Goal: Task Accomplishment & Management: Use online tool/utility

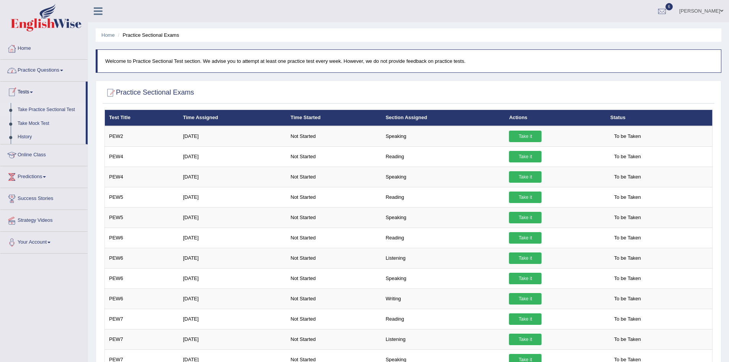
click at [25, 46] on link "Home" at bounding box center [43, 47] width 87 height 19
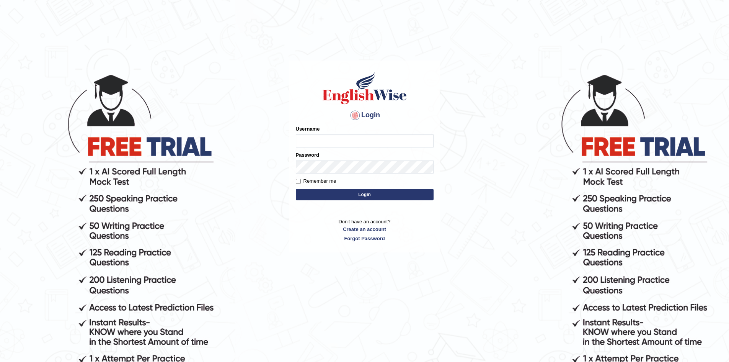
type input "sprajapati"
click at [369, 195] on button "Login" at bounding box center [365, 194] width 138 height 11
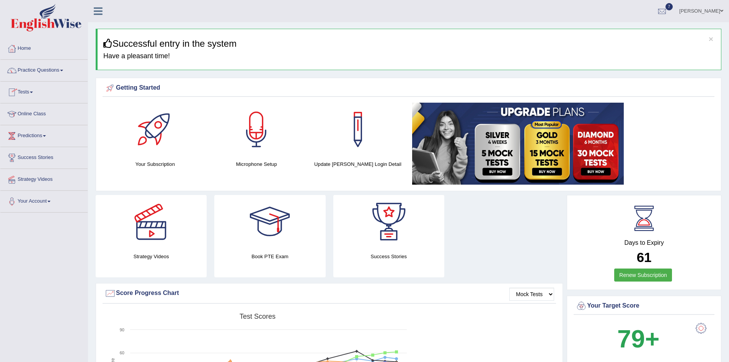
click at [24, 91] on link "Tests" at bounding box center [43, 91] width 87 height 19
click at [33, 106] on link "Take Practice Sectional Test" at bounding box center [50, 110] width 72 height 14
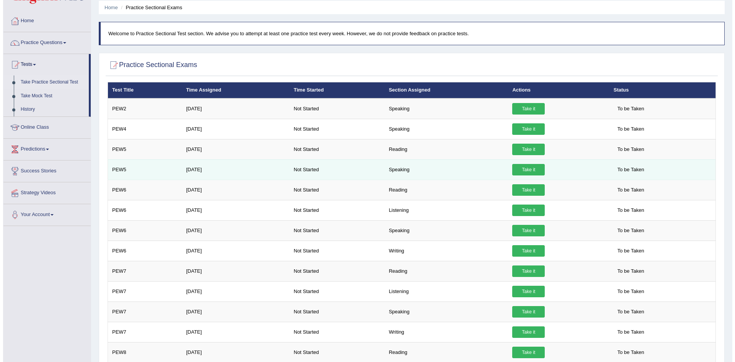
scroll to position [27, 0]
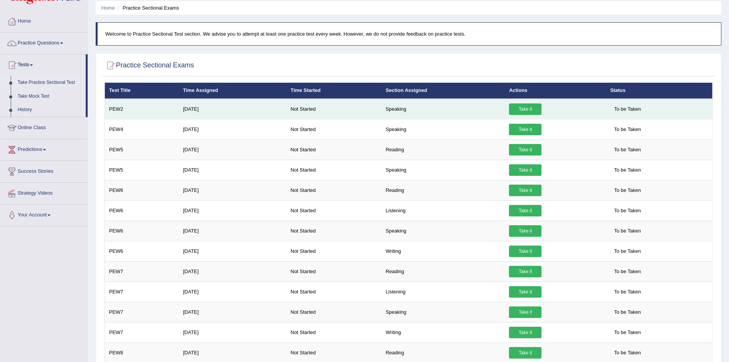
click at [521, 109] on link "Take it" at bounding box center [525, 108] width 33 height 11
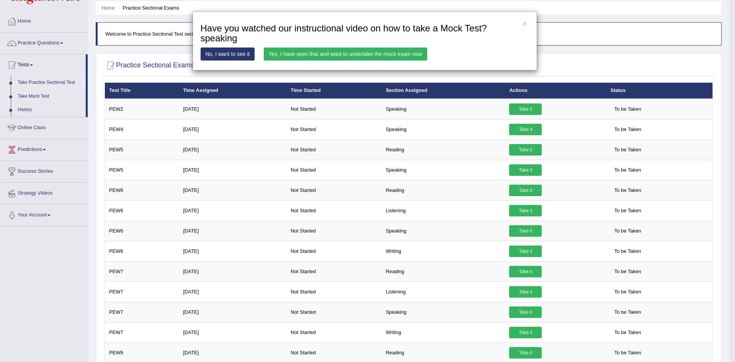
click at [509, 103] on link "Take it" at bounding box center [525, 108] width 33 height 11
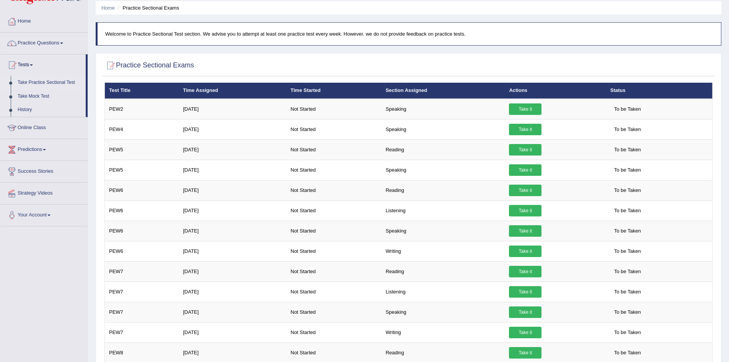
click at [584, 59] on div at bounding box center [408, 66] width 608 height 16
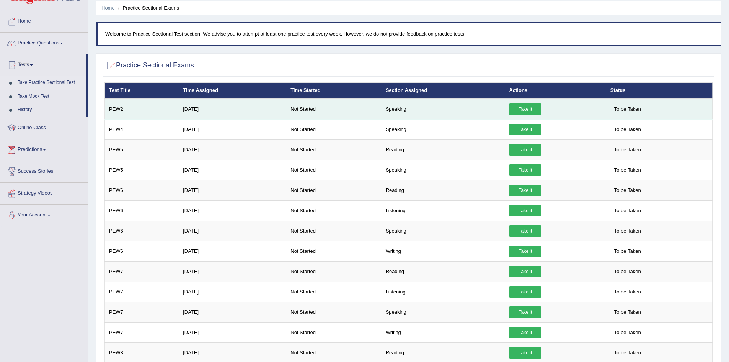
click at [523, 110] on link "Take it" at bounding box center [525, 108] width 33 height 11
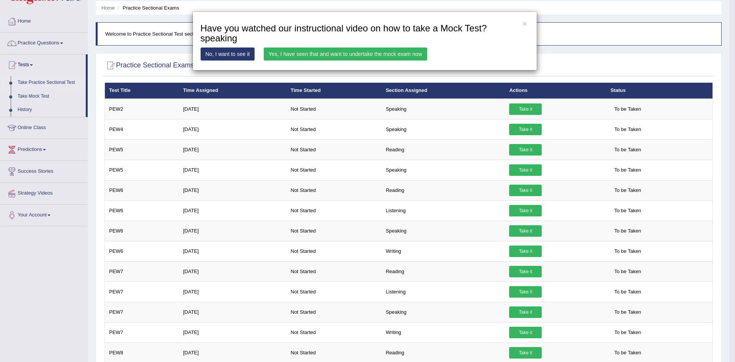
click at [370, 52] on link "Yes, I have seen that and want to undertake the mock exam now" at bounding box center [345, 53] width 163 height 13
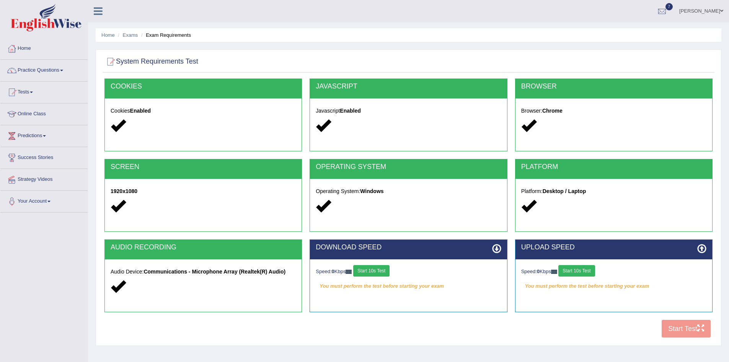
click at [379, 271] on button "Start 10s Test" at bounding box center [371, 270] width 36 height 11
click at [573, 269] on button "Start 10s Test" at bounding box center [576, 270] width 36 height 11
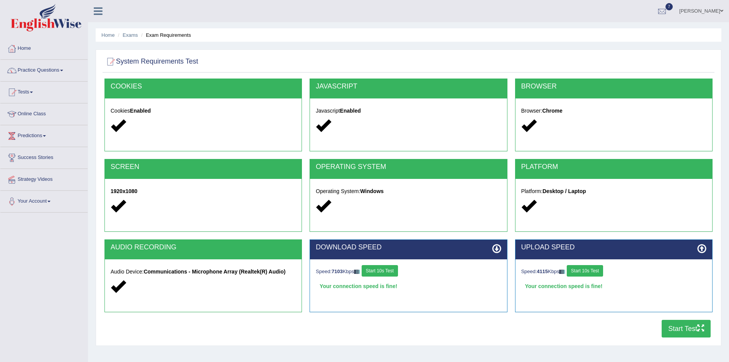
click at [684, 329] on button "Start Test" at bounding box center [686, 329] width 49 height 18
click at [682, 330] on button "Start Test" at bounding box center [686, 329] width 49 height 18
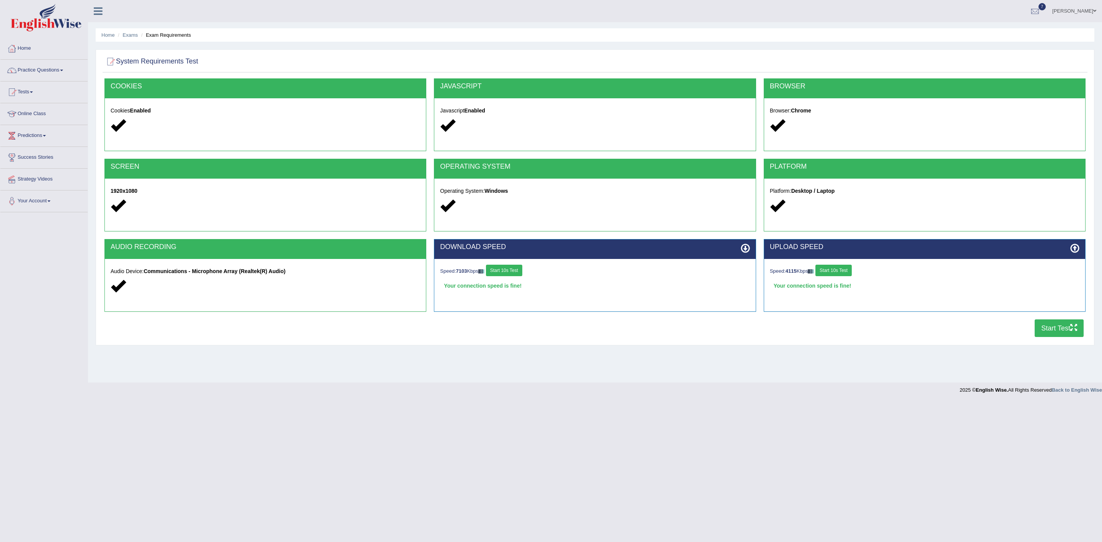
click at [729, 336] on button "Start Test" at bounding box center [1059, 329] width 49 height 18
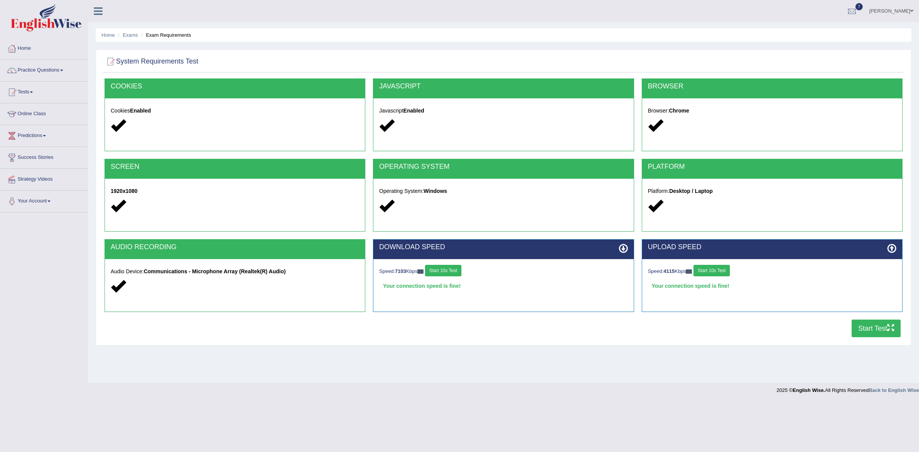
click at [729, 330] on button "Start Test" at bounding box center [875, 329] width 49 height 18
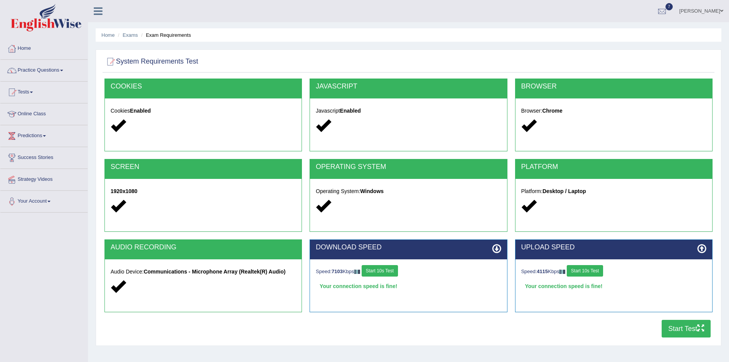
click at [679, 332] on button "Start Test" at bounding box center [686, 329] width 49 height 18
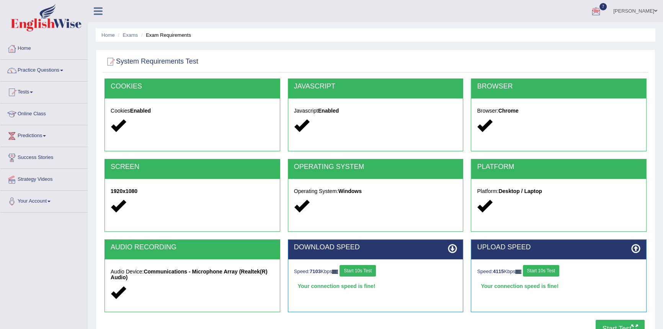
scroll to position [73, 0]
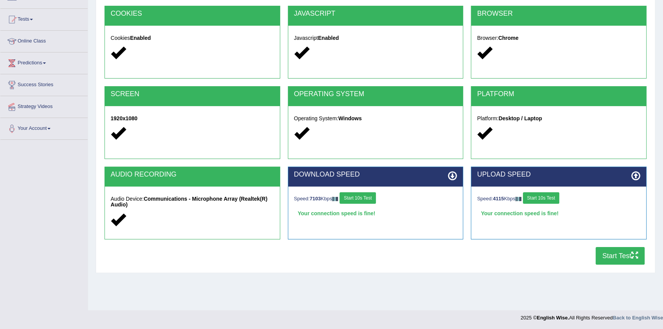
click at [610, 254] on button "Start Test" at bounding box center [620, 256] width 49 height 18
click at [610, 255] on button "Start Test" at bounding box center [620, 256] width 49 height 18
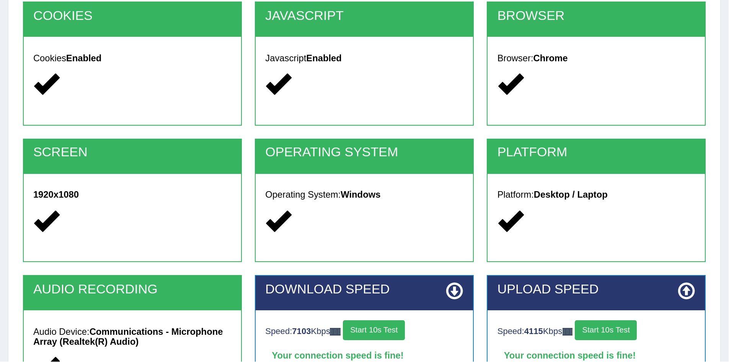
scroll to position [40, 0]
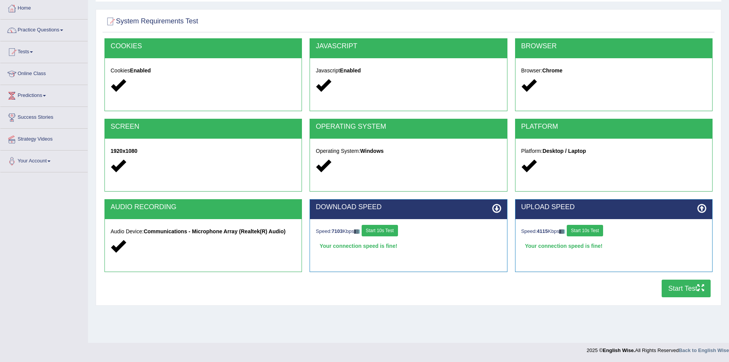
click at [682, 290] on button "Start Test" at bounding box center [686, 288] width 49 height 18
click at [27, 10] on link "Home" at bounding box center [43, 7] width 87 height 19
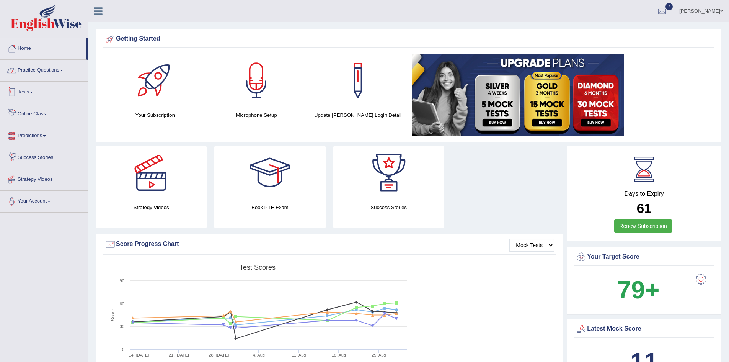
click at [42, 69] on link "Practice Questions" at bounding box center [43, 69] width 87 height 19
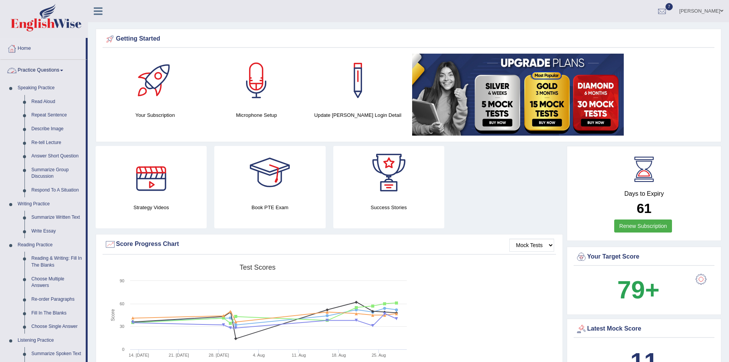
click at [53, 67] on link "Practice Questions" at bounding box center [42, 69] width 85 height 19
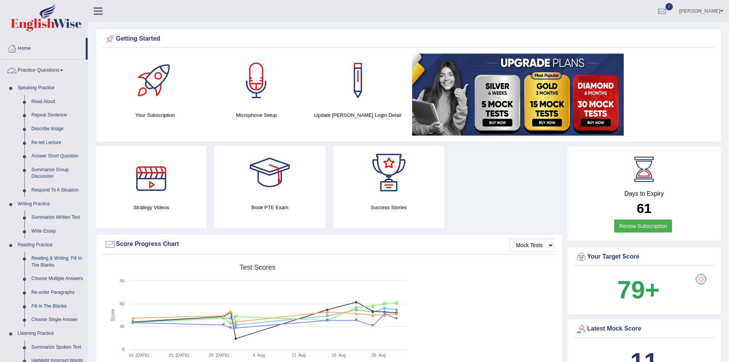
click at [53, 67] on link "Practice Questions" at bounding box center [43, 69] width 87 height 19
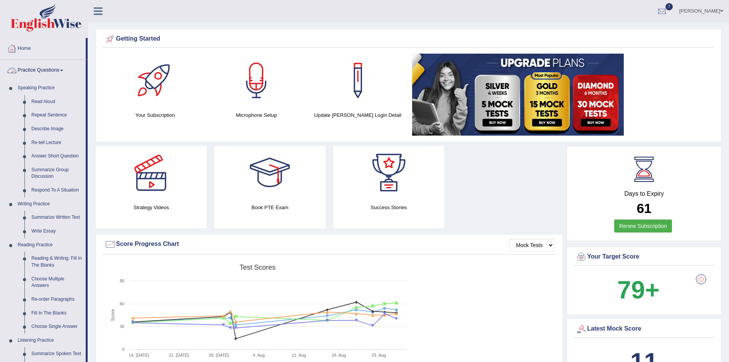
click at [59, 70] on link "Practice Questions" at bounding box center [42, 69] width 85 height 19
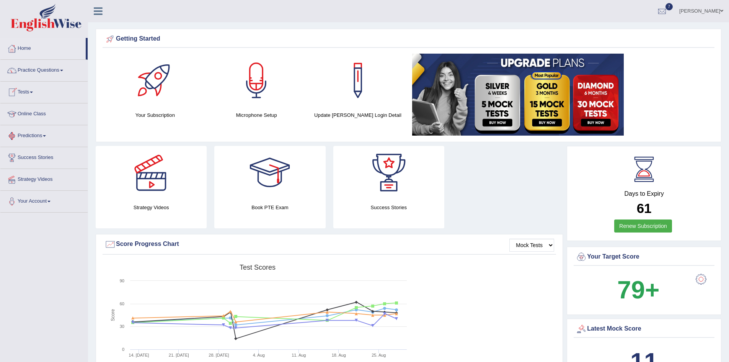
click at [33, 92] on span at bounding box center [31, 92] width 3 height 2
click at [40, 108] on link "Take Practice Sectional Test" at bounding box center [50, 110] width 72 height 14
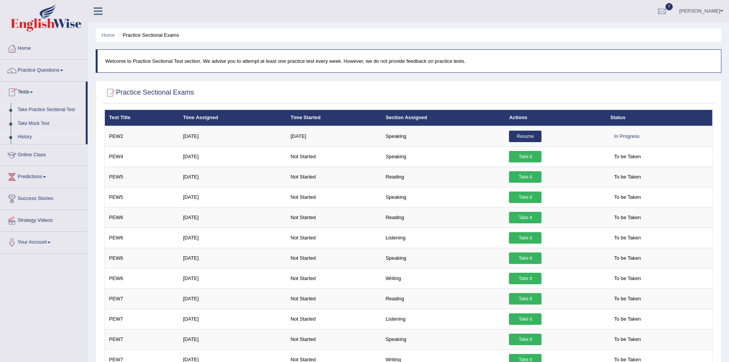
click at [29, 135] on link "History" at bounding box center [50, 137] width 72 height 14
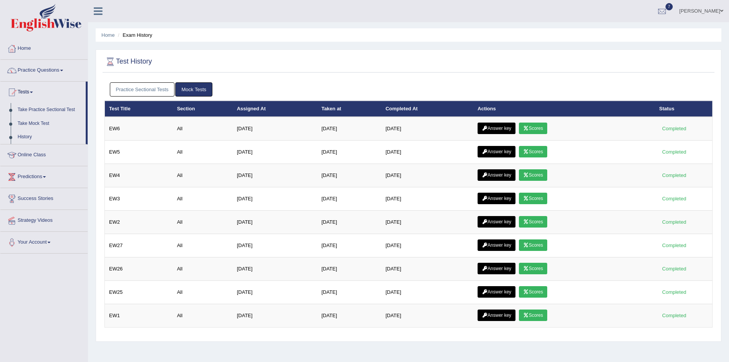
click at [153, 87] on link "Practice Sectional Tests" at bounding box center [142, 89] width 65 height 14
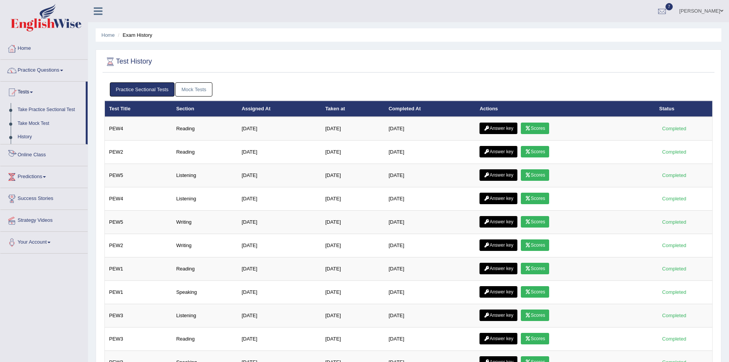
click at [26, 137] on link "History" at bounding box center [50, 137] width 72 height 14
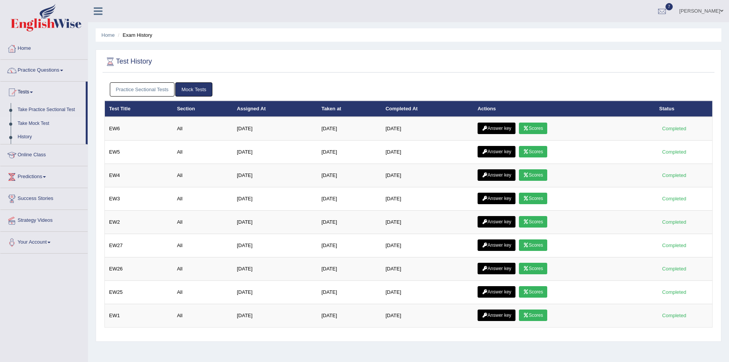
click at [39, 123] on link "Take Mock Test" at bounding box center [50, 124] width 72 height 14
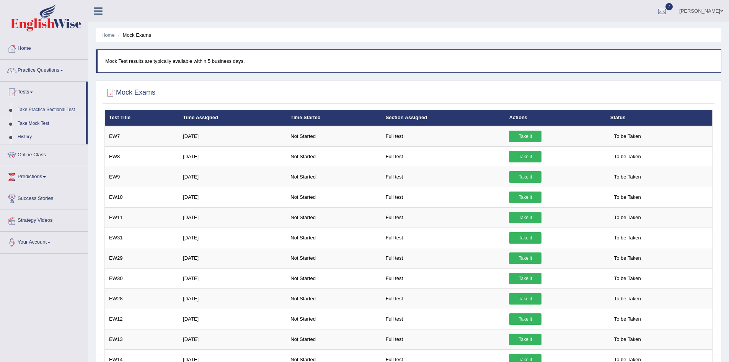
click at [21, 137] on link "History" at bounding box center [50, 137] width 72 height 14
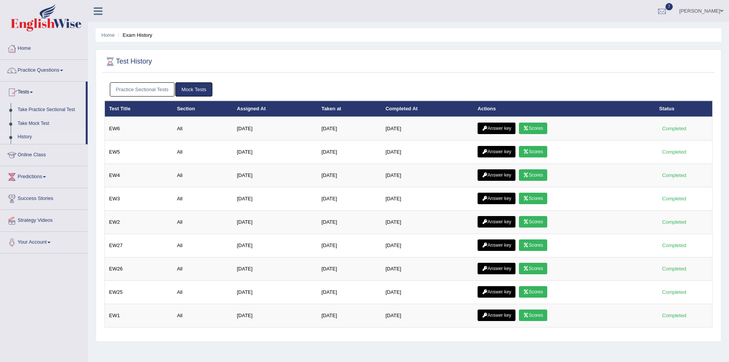
click at [33, 92] on span at bounding box center [31, 92] width 3 height 2
click at [36, 90] on link "Tests" at bounding box center [43, 91] width 87 height 19
click at [30, 88] on link "Tests" at bounding box center [43, 91] width 87 height 19
click at [43, 109] on link "Take Practice Sectional Test" at bounding box center [50, 110] width 72 height 14
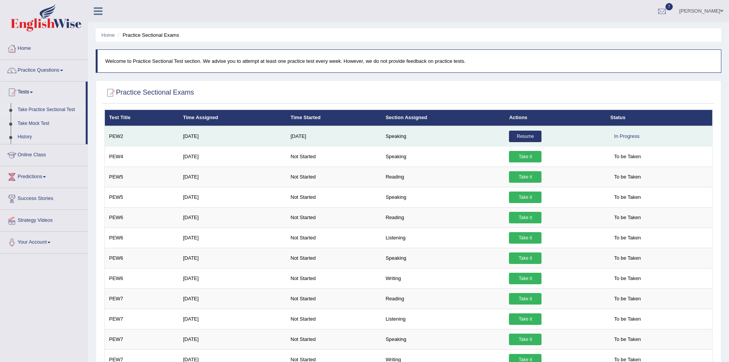
click at [517, 135] on link "Resume" at bounding box center [525, 136] width 33 height 11
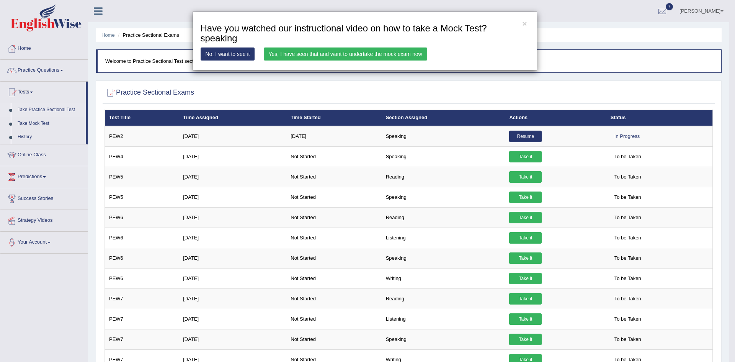
click at [329, 52] on link "Yes, I have seen that and want to undertake the mock exam now" at bounding box center [345, 53] width 163 height 13
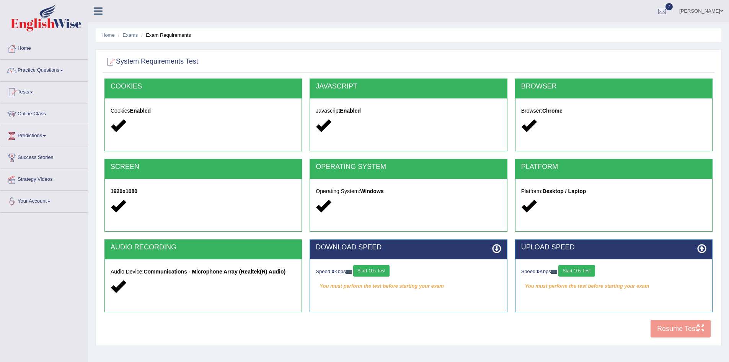
click at [378, 268] on button "Start 10s Test" at bounding box center [371, 270] width 36 height 11
click at [587, 268] on button "Start 10s Test" at bounding box center [576, 270] width 36 height 11
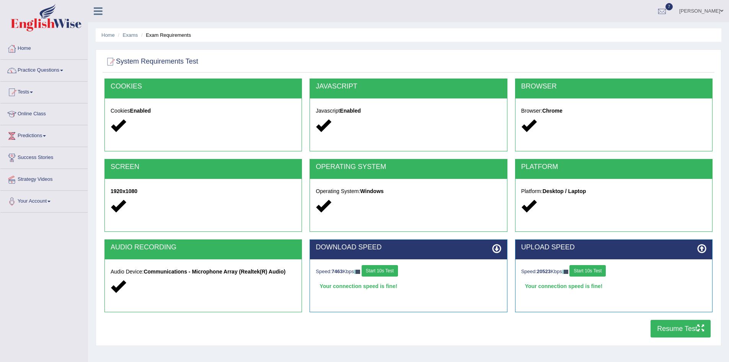
click at [671, 330] on button "Resume Test" at bounding box center [681, 329] width 60 height 18
click at [28, 45] on link "Home" at bounding box center [43, 47] width 87 height 19
